Goal: Task Accomplishment & Management: Complete application form

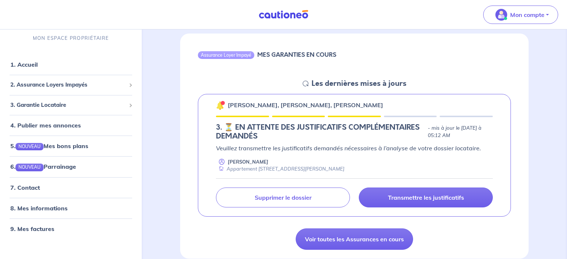
scroll to position [69, 0]
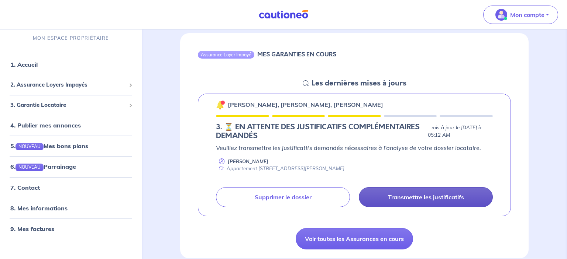
click at [404, 197] on p "Transmettre les justificatifs" at bounding box center [426, 197] width 76 height 7
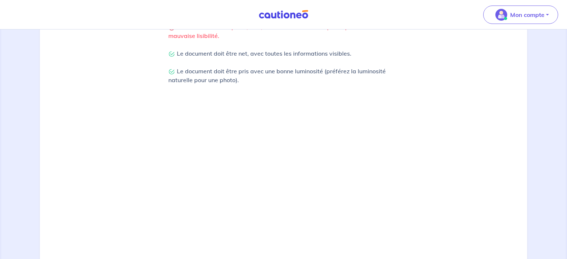
scroll to position [269, 0]
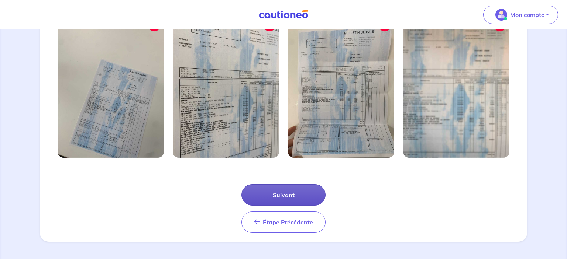
click at [309, 194] on button "Suivant" at bounding box center [283, 194] width 84 height 21
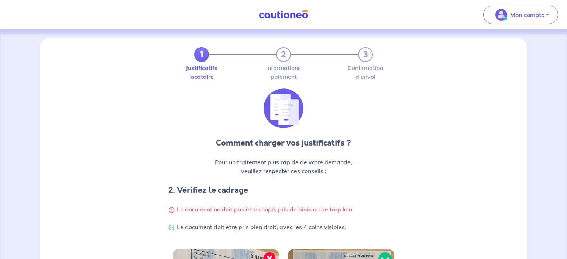
scroll to position [233, 0]
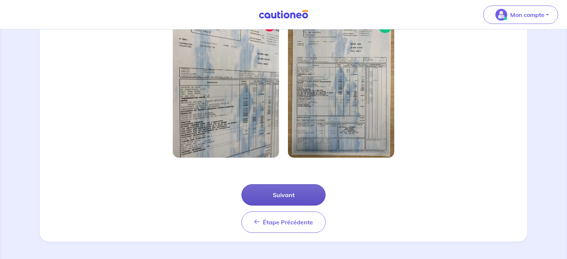
click at [309, 194] on button "Suivant" at bounding box center [283, 194] width 84 height 21
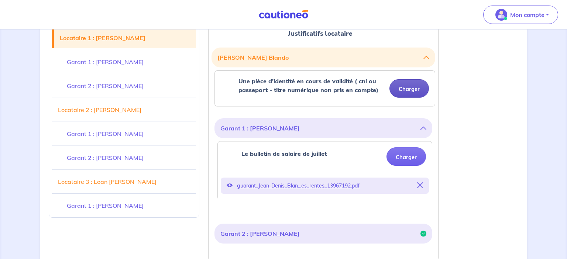
scroll to position [168, 0]
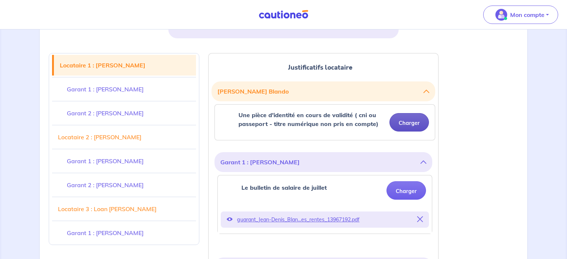
click at [415, 120] on button "Charger" at bounding box center [408, 122] width 39 height 18
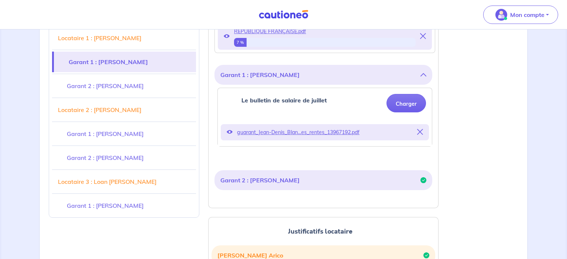
scroll to position [291, 0]
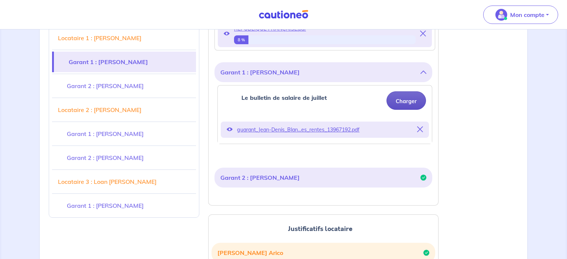
click at [410, 107] on button "Charger" at bounding box center [405, 100] width 39 height 18
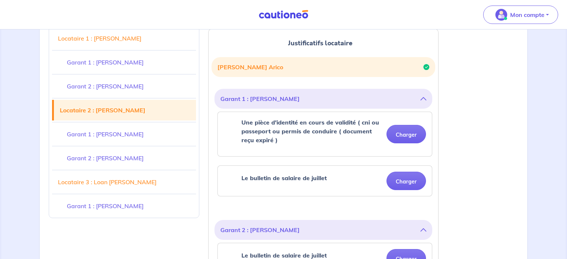
scroll to position [498, 0]
click at [392, 132] on button "Charger" at bounding box center [405, 134] width 39 height 18
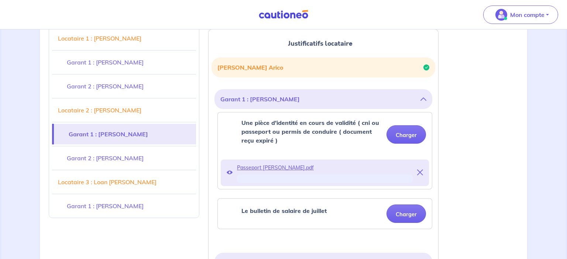
scroll to position [569, 0]
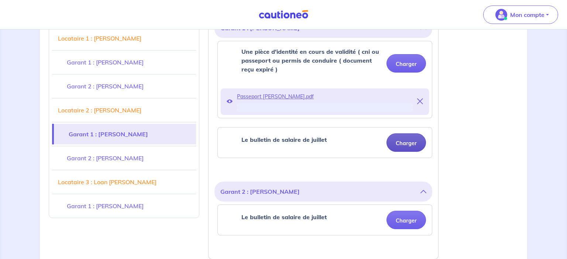
click at [408, 148] on button "Charger" at bounding box center [405, 143] width 39 height 18
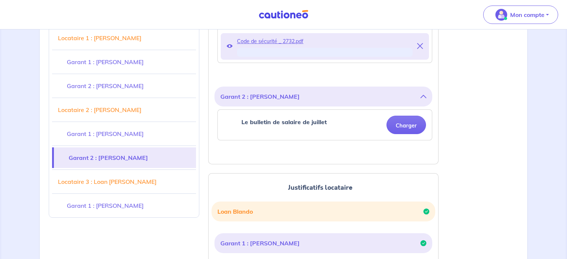
scroll to position [699, 0]
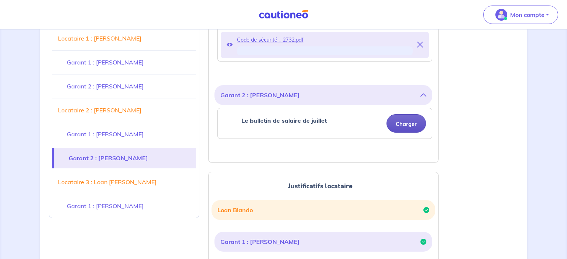
click at [400, 121] on button "Charger" at bounding box center [405, 123] width 39 height 18
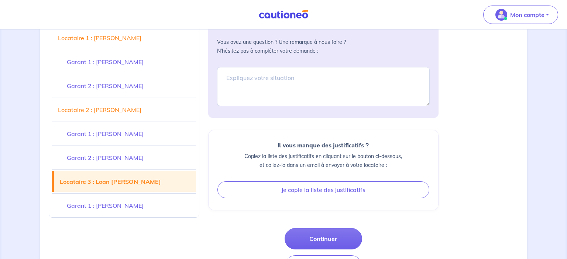
scroll to position [988, 0]
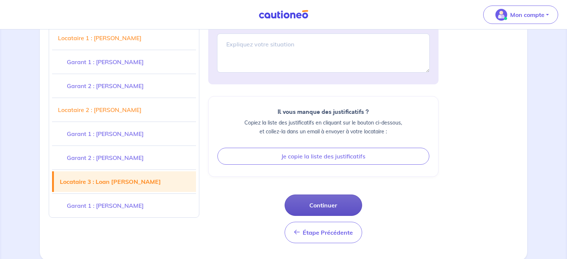
click at [324, 202] on button "Continuer" at bounding box center [322, 205] width 77 height 21
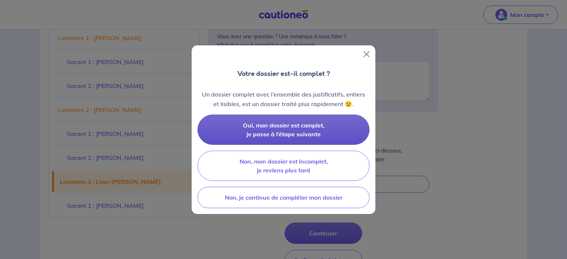
click at [283, 122] on button "Oui, mon dossier est complet, je passe à l’étape suivante" at bounding box center [283, 130] width 172 height 30
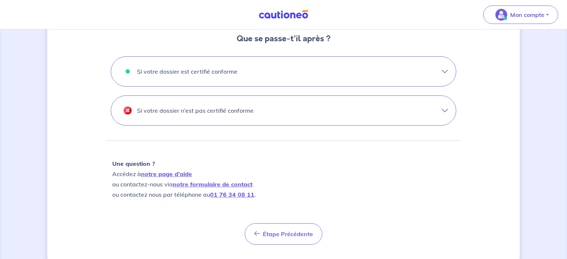
scroll to position [246, 0]
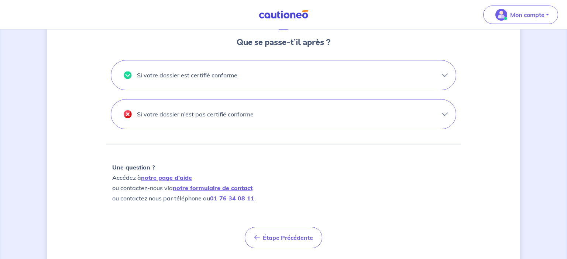
click at [236, 76] on p "Si votre dossier est certifié conforme" at bounding box center [187, 75] width 100 height 12
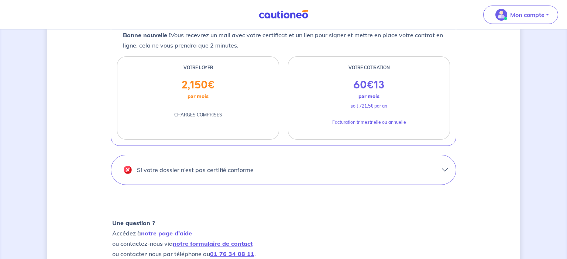
scroll to position [313, 0]
click at [253, 168] on button "Si votre dossier n’est pas certifié conforme" at bounding box center [283, 170] width 344 height 30
